Goal: Check status: Check status

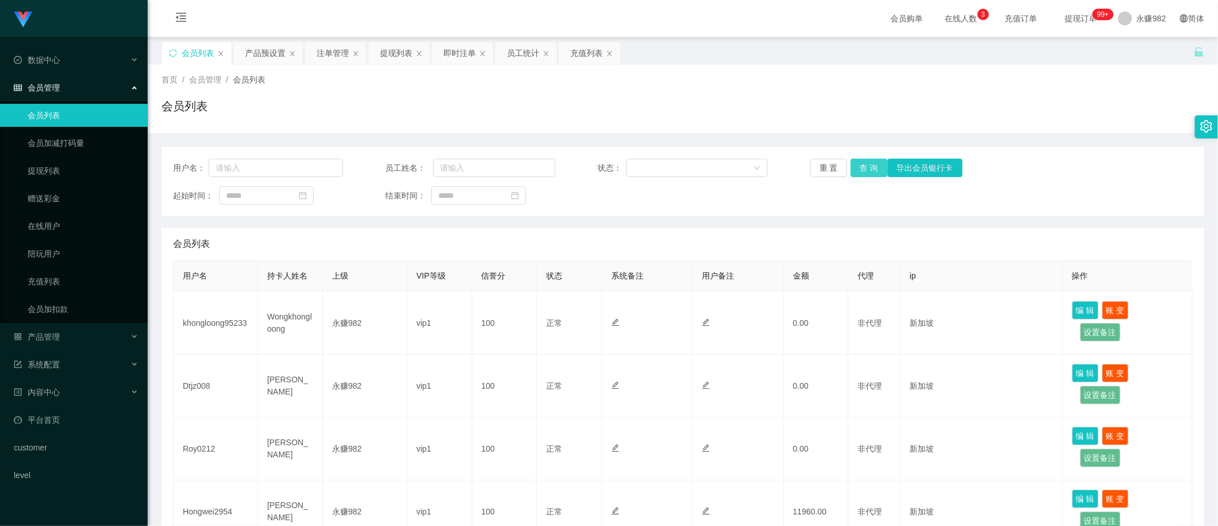
click at [861, 163] on button "查 询" at bounding box center [869, 168] width 37 height 18
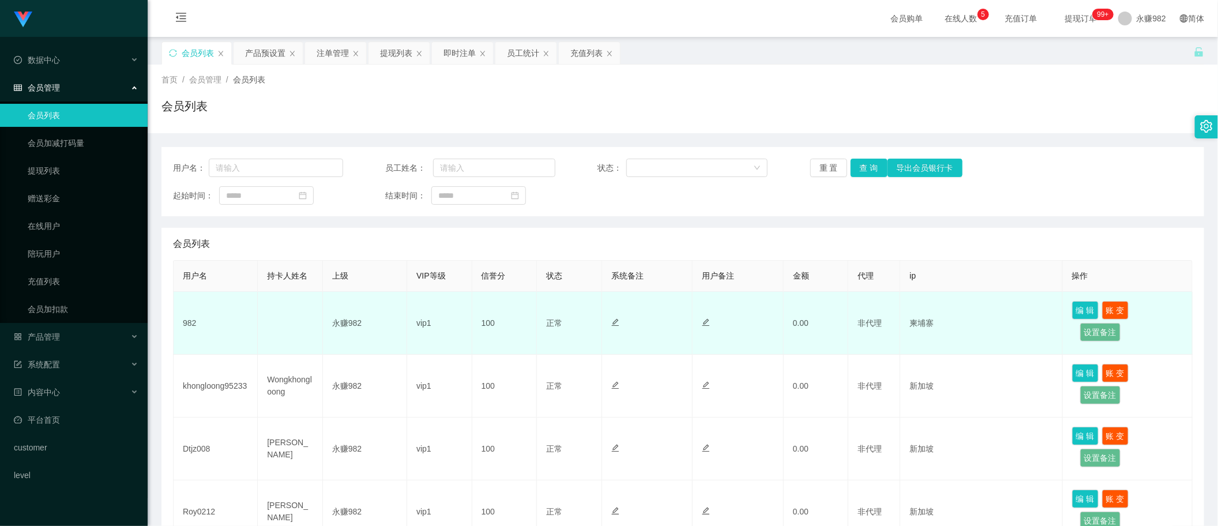
click at [194, 324] on td "982" at bounding box center [216, 323] width 84 height 63
click at [189, 321] on td "982" at bounding box center [216, 323] width 84 height 63
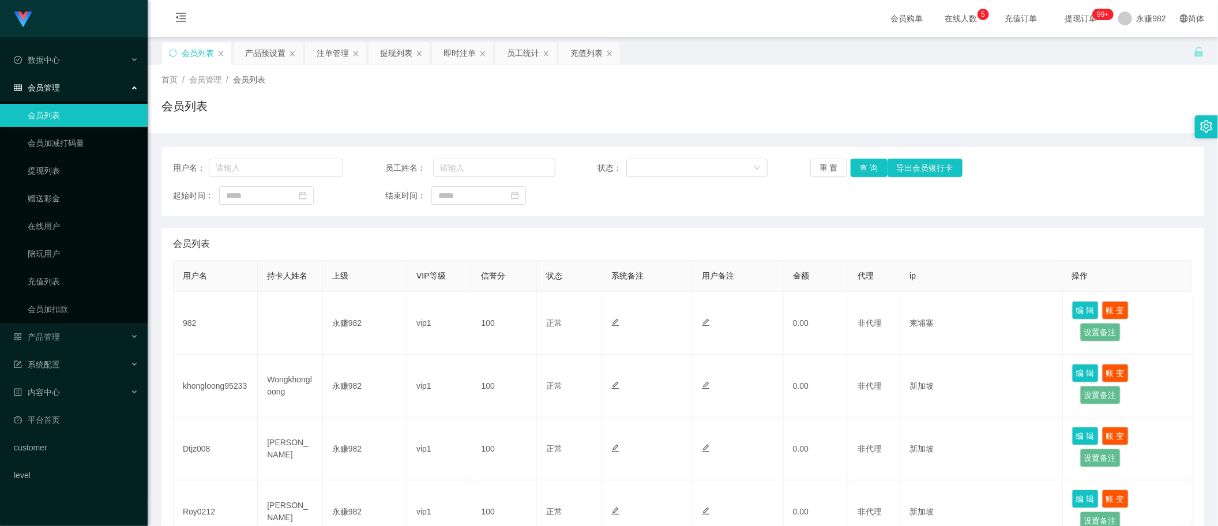
click at [604, 215] on div "用户名： 员工姓名： 状态： 重 置 查 询 导出会员银行卡 起始时间： 结束时间：" at bounding box center [682, 181] width 1043 height 69
click at [861, 164] on button "查 询" at bounding box center [869, 168] width 37 height 18
drag, startPoint x: 614, startPoint y: 236, endPoint x: 644, endPoint y: 236, distance: 30.0
click at [614, 236] on div "会员列表" at bounding box center [683, 244] width 1020 height 32
click at [856, 161] on button "查 询" at bounding box center [869, 168] width 37 height 18
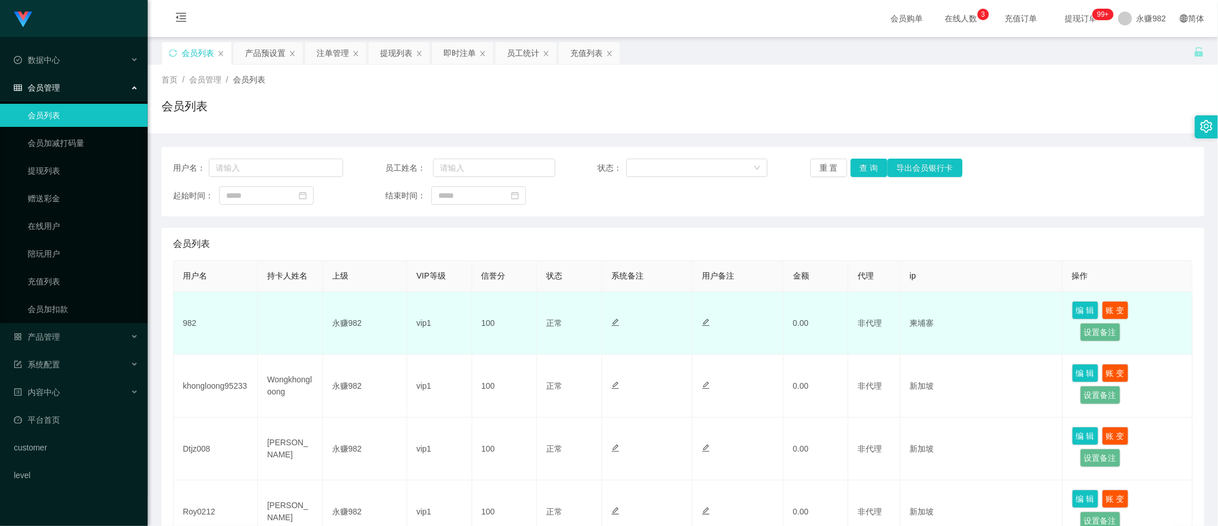
click at [636, 348] on td at bounding box center [647, 323] width 91 height 63
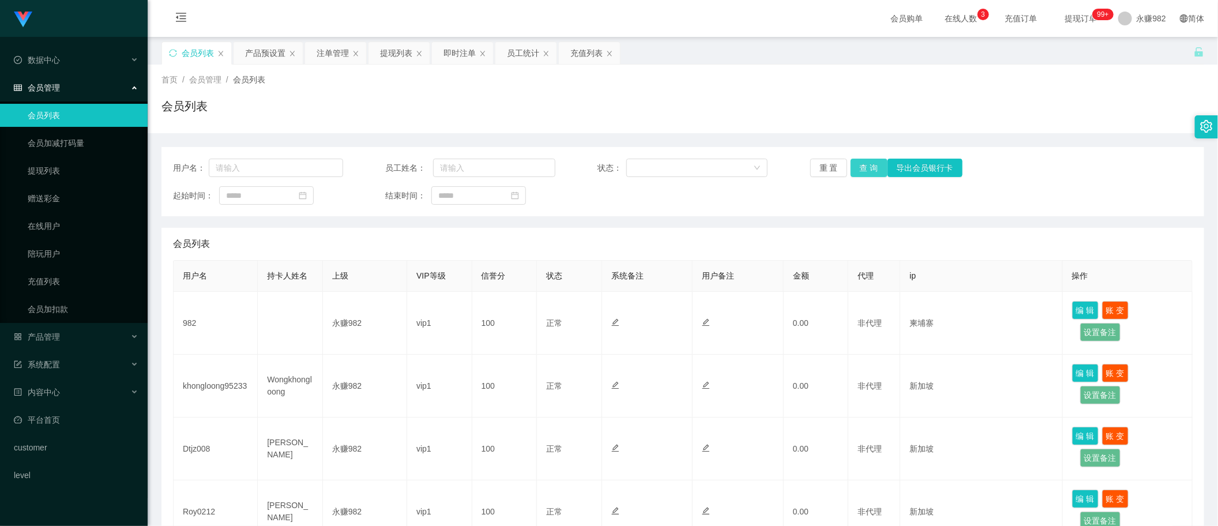
click at [869, 167] on button "查 询" at bounding box center [869, 168] width 37 height 18
